Goal: Transaction & Acquisition: Purchase product/service

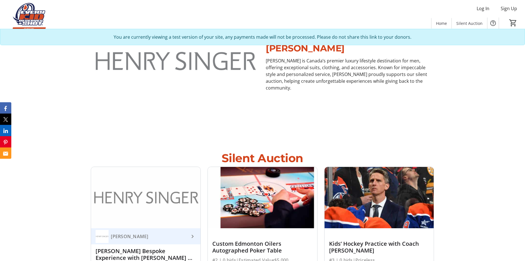
scroll to position [414, 0]
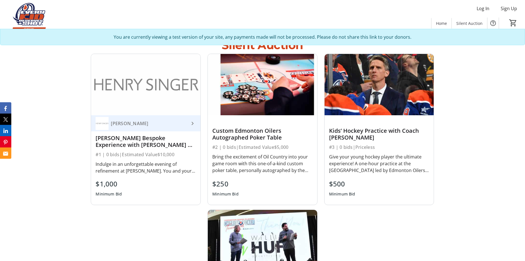
click at [133, 183] on div "$1,000 Minimum Bid" at bounding box center [146, 189] width 100 height 20
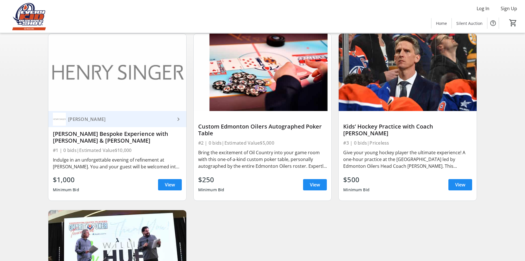
scroll to position [57, 0]
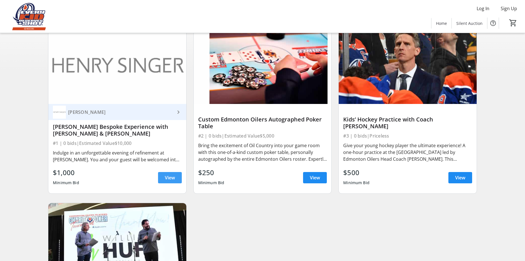
click at [165, 179] on span "View" at bounding box center [170, 177] width 10 height 7
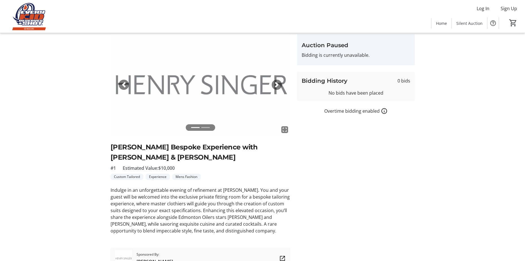
scroll to position [28, 0]
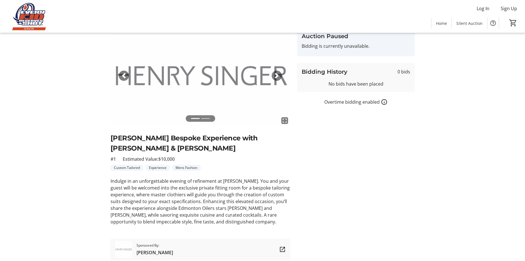
drag, startPoint x: 233, startPoint y: 151, endPoint x: 108, endPoint y: 141, distance: 125.7
click at [108, 141] on tr-auction-item-ui "fullscreen fullscreen Previous Next [PERSON_NAME] Bespoke Experience with [PERS…" at bounding box center [200, 142] width 187 height 235
copy h2 "[PERSON_NAME] Bespoke Experience with [PERSON_NAME] & [PERSON_NAME]"
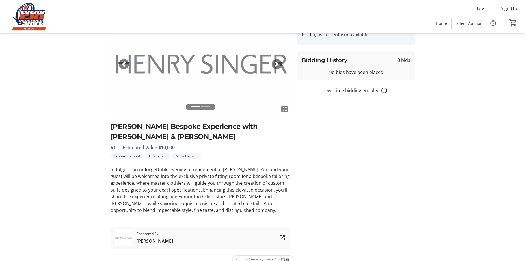
scroll to position [49, 0]
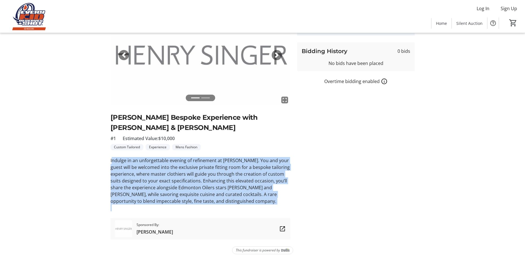
drag, startPoint x: 112, startPoint y: 160, endPoint x: 278, endPoint y: 209, distance: 173.3
click at [278, 209] on div "Indulge in an unforgettable evening of refinement at [PERSON_NAME]. You and you…" at bounding box center [201, 184] width 180 height 54
drag, startPoint x: 278, startPoint y: 209, endPoint x: 288, endPoint y: 204, distance: 10.9
click at [289, 207] on p at bounding box center [201, 208] width 180 height 7
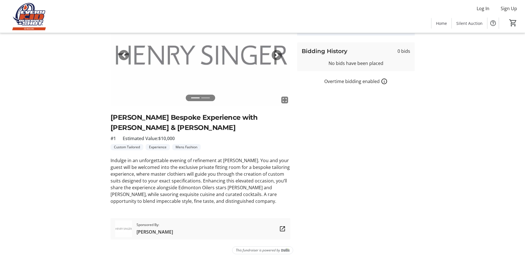
drag, startPoint x: 278, startPoint y: 202, endPoint x: 104, endPoint y: 160, distance: 179.1
click at [104, 160] on div "fullscreen fullscreen Previous Next [PERSON_NAME] Bespoke Experience with [PERS…" at bounding box center [262, 122] width 373 height 235
copy p "Indulge in an unforgettable evening of refinement at [PERSON_NAME]. You and you…"
click at [467, 168] on tr-auction-item-details-ui "Auction Home / View Item fullscreen fullscreen Previous Next [PERSON_NAME] Besp…" at bounding box center [262, 122] width 525 height 277
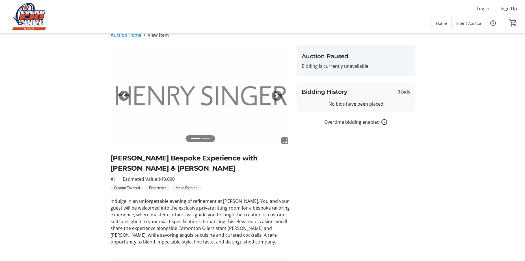
scroll to position [0, 0]
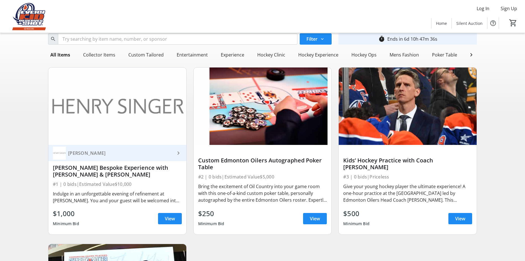
scroll to position [28, 0]
